Goal: Information Seeking & Learning: Learn about a topic

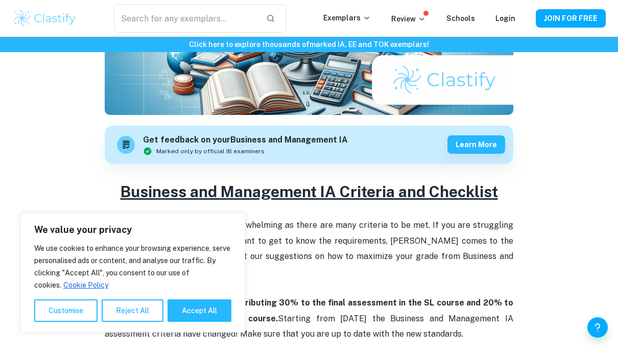
scroll to position [245, 0]
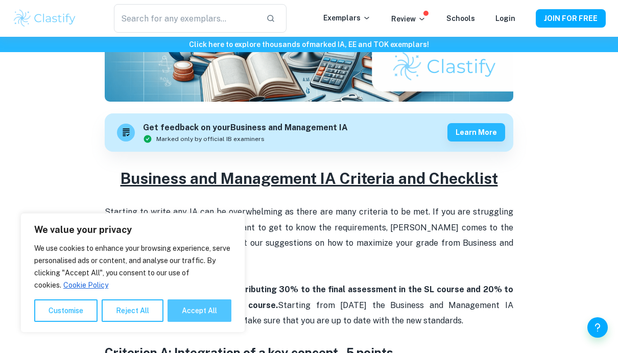
click at [181, 311] on button "Accept All" at bounding box center [200, 310] width 64 height 22
checkbox input "true"
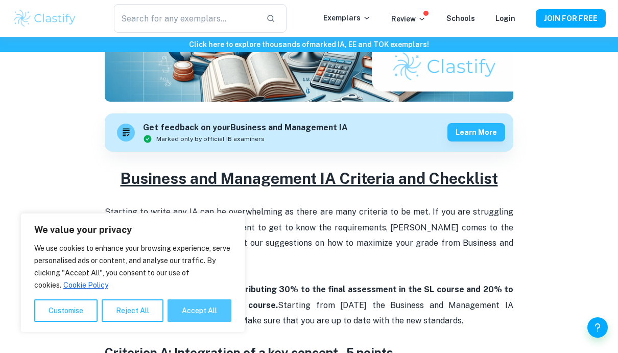
checkbox input "true"
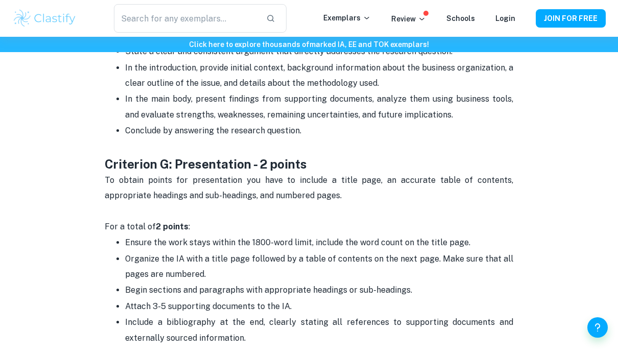
scroll to position [2183, 0]
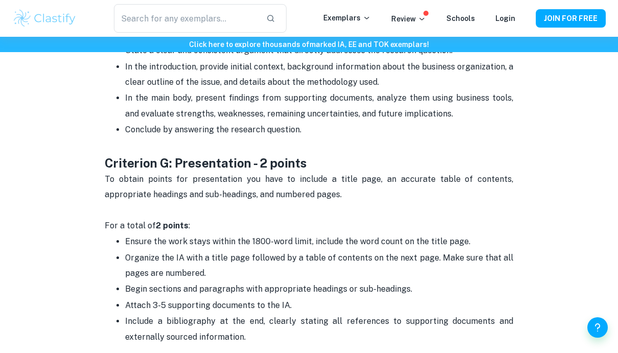
click at [303, 172] on p "To obtain points for presentation you have to include a title page, an accurate…" at bounding box center [309, 203] width 409 height 62
click at [365, 138] on h3 "Criterion G: Presentation - 2 points" at bounding box center [309, 155] width 409 height 34
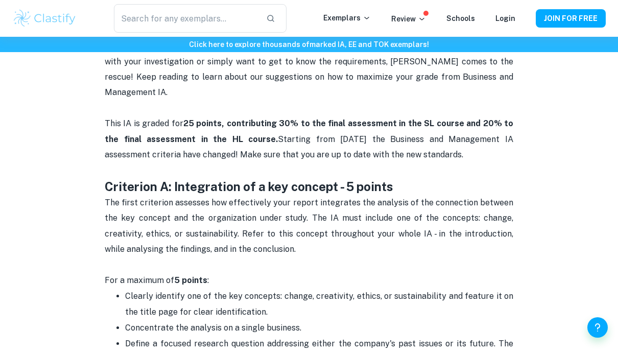
scroll to position [415, 0]
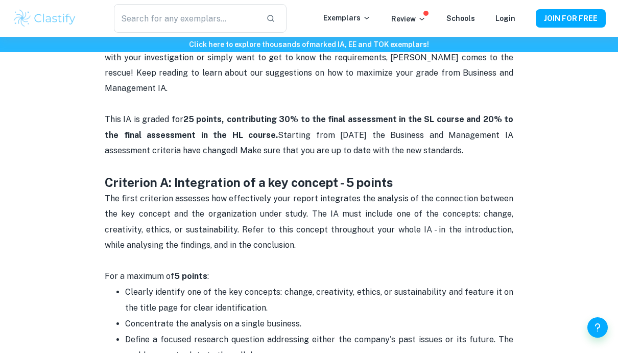
click at [328, 174] on h3 "Criterion A: Integration of a key concept - 5 points" at bounding box center [309, 182] width 409 height 17
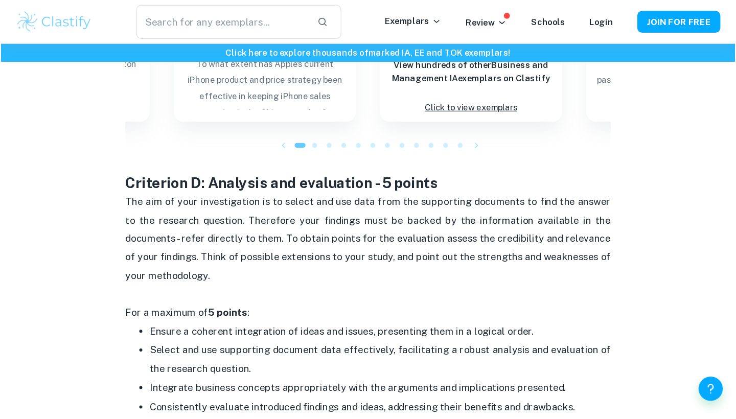
scroll to position [1482, 0]
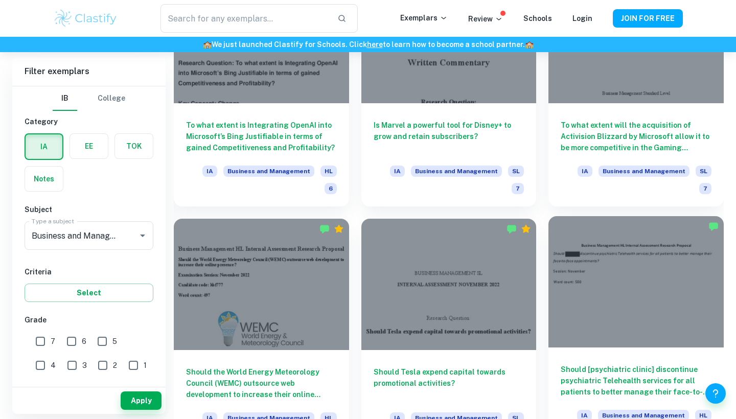
scroll to position [6543, 0]
